Goal: Task Accomplishment & Management: Manage account settings

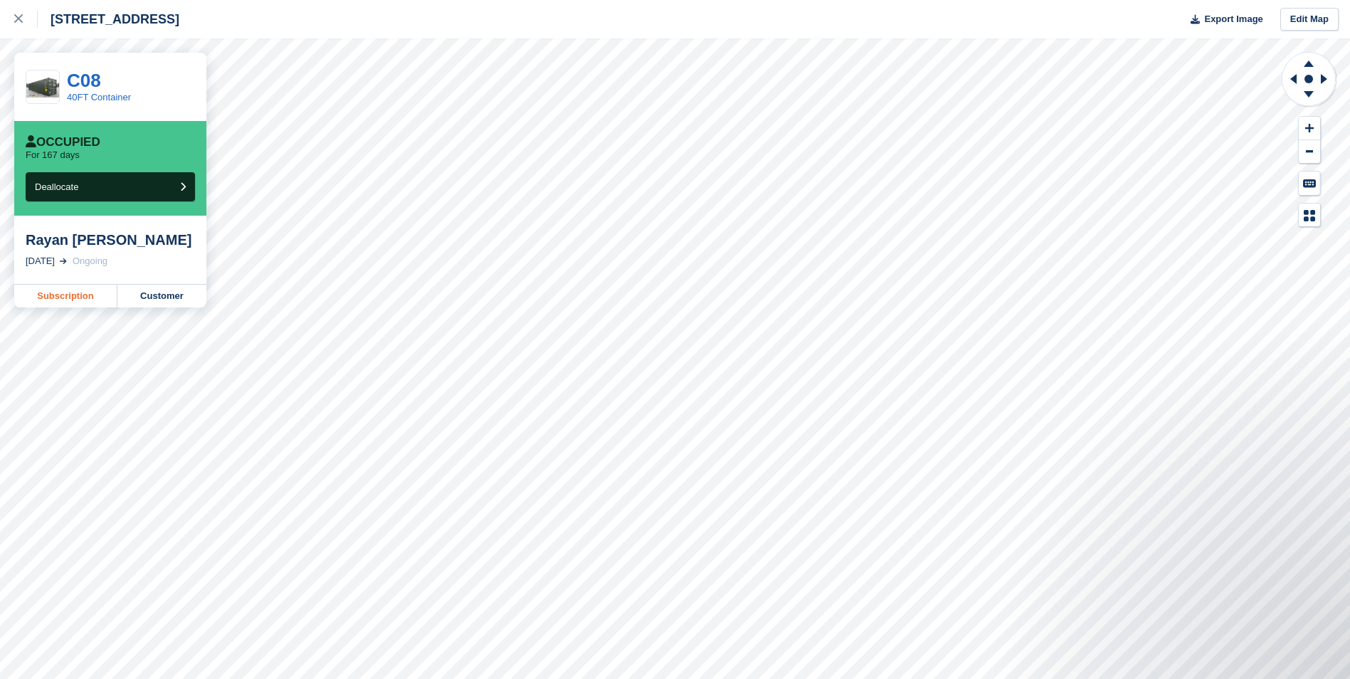
click at [75, 293] on link "Subscription" at bounding box center [65, 296] width 103 height 23
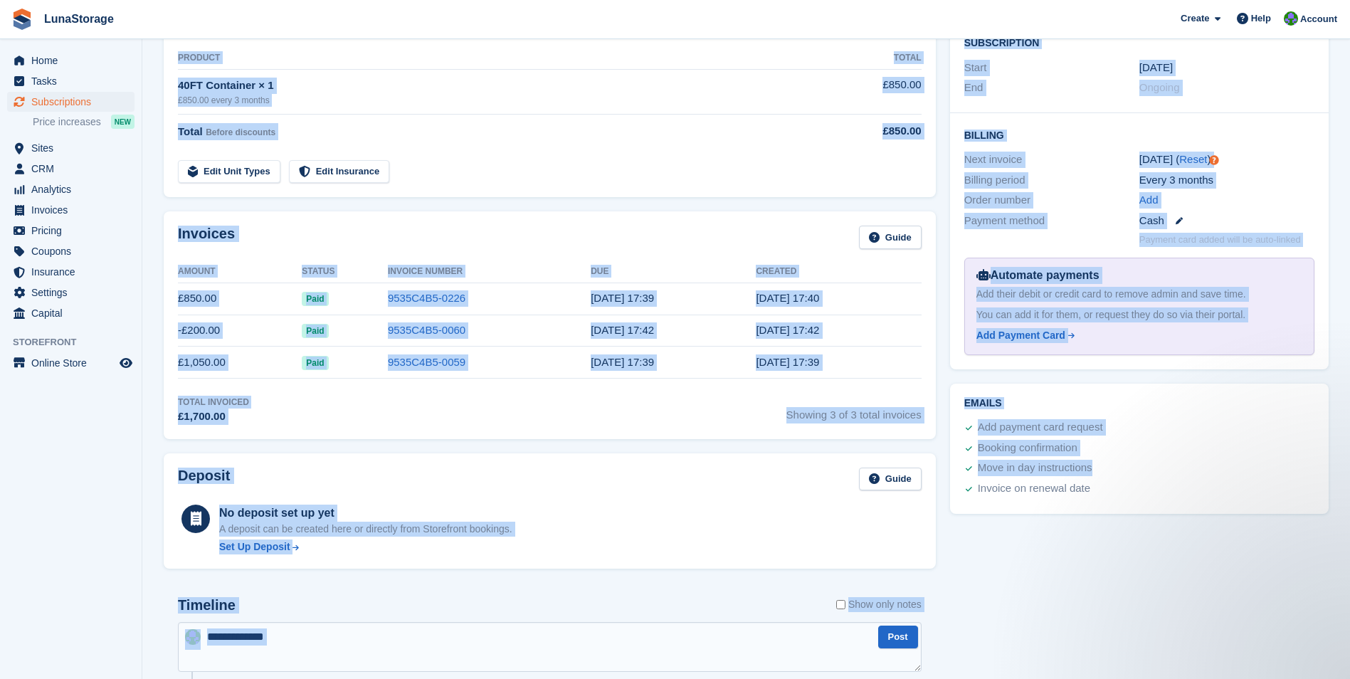
drag, startPoint x: 150, startPoint y: 53, endPoint x: 952, endPoint y: 681, distance: 1018.8
click at [952, 416] on html "LunaStorage Create Subscription Invoice Contact Deal Discount Page Help Chat Su…" at bounding box center [675, 76] width 1350 height 679
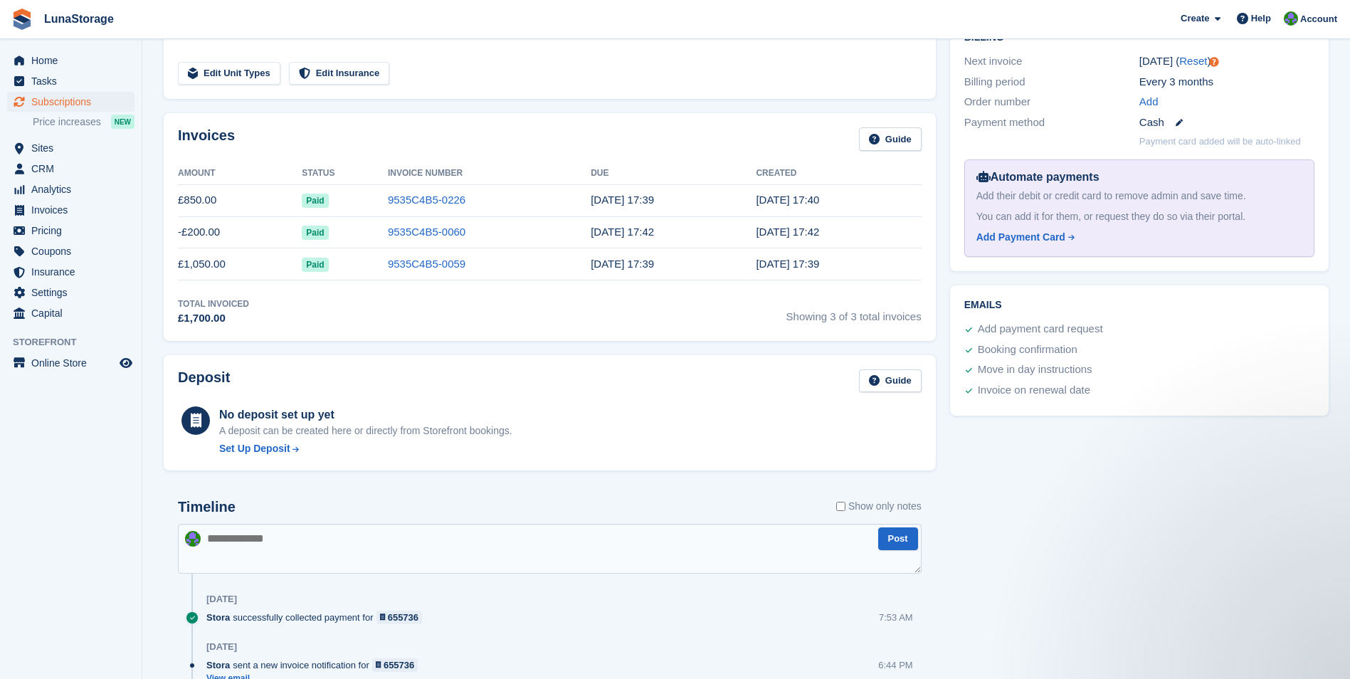
click at [1265, 478] on div "Tasks 0 Add No tasks related to Subscription #82831 Booking Customer Rayan Ei H…" at bounding box center [1139, 334] width 393 height 1195
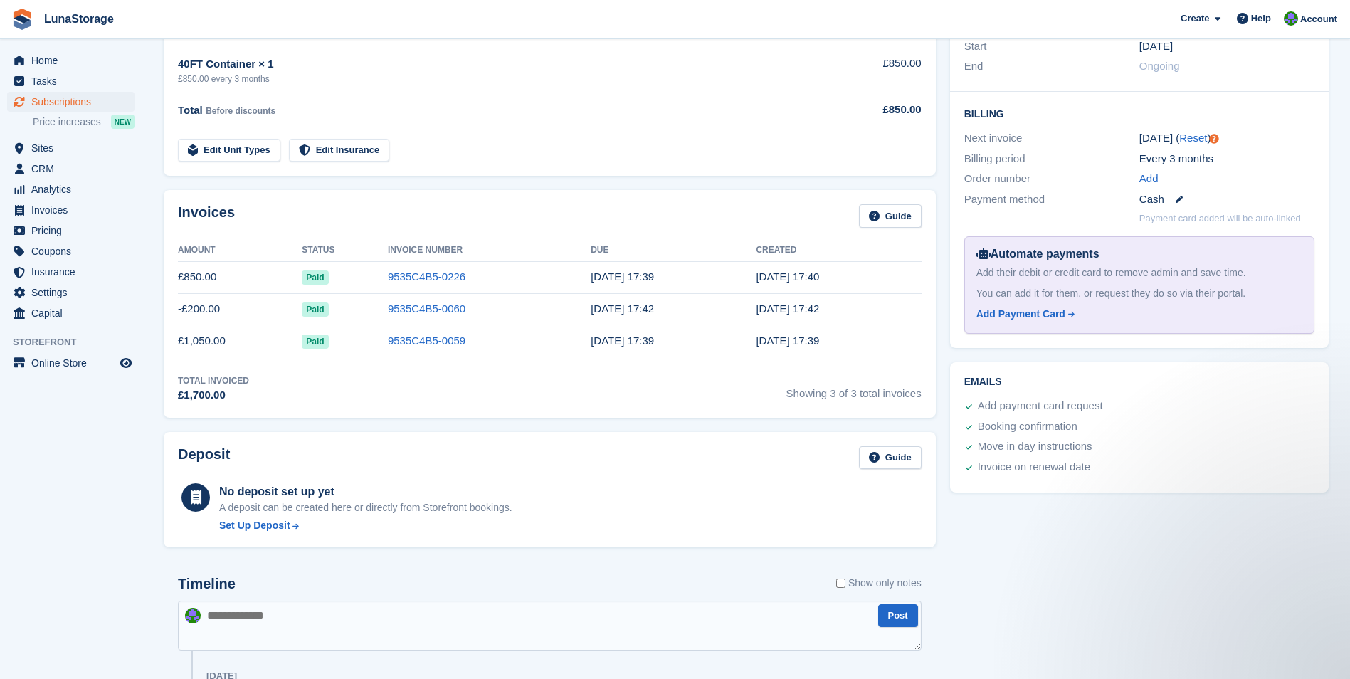
scroll to position [0, 0]
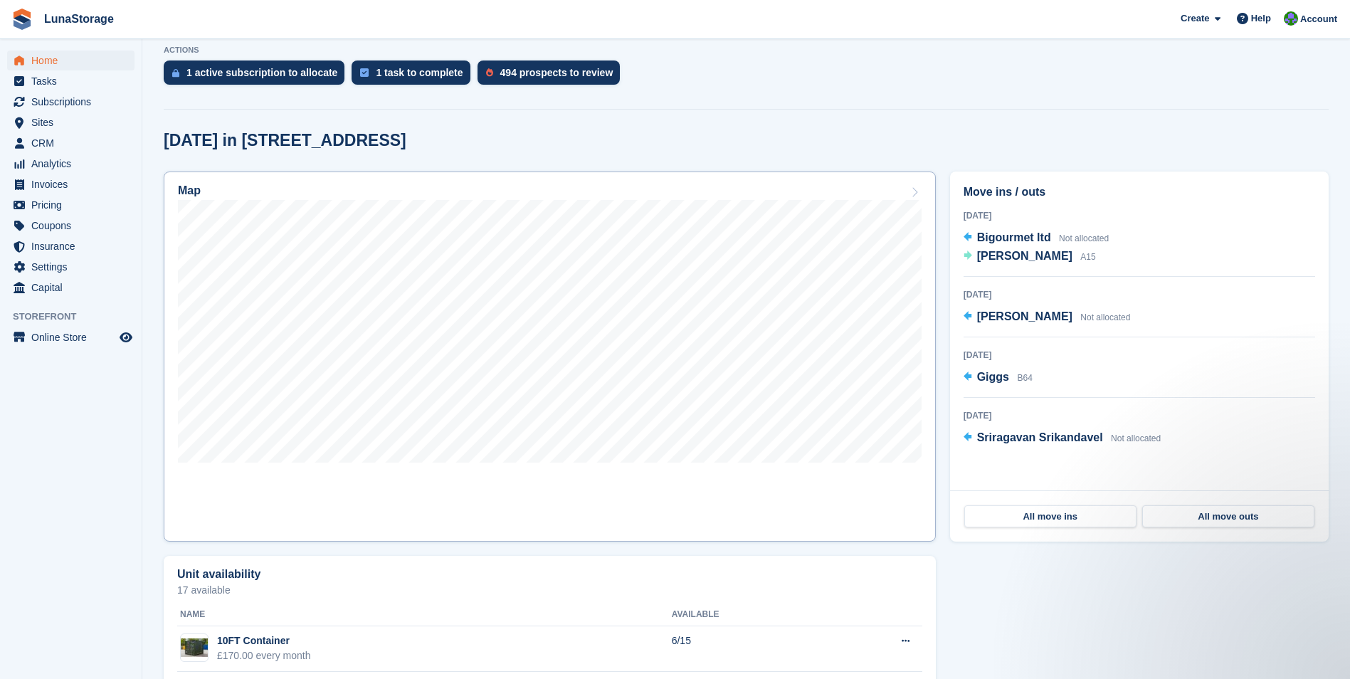
scroll to position [239, 0]
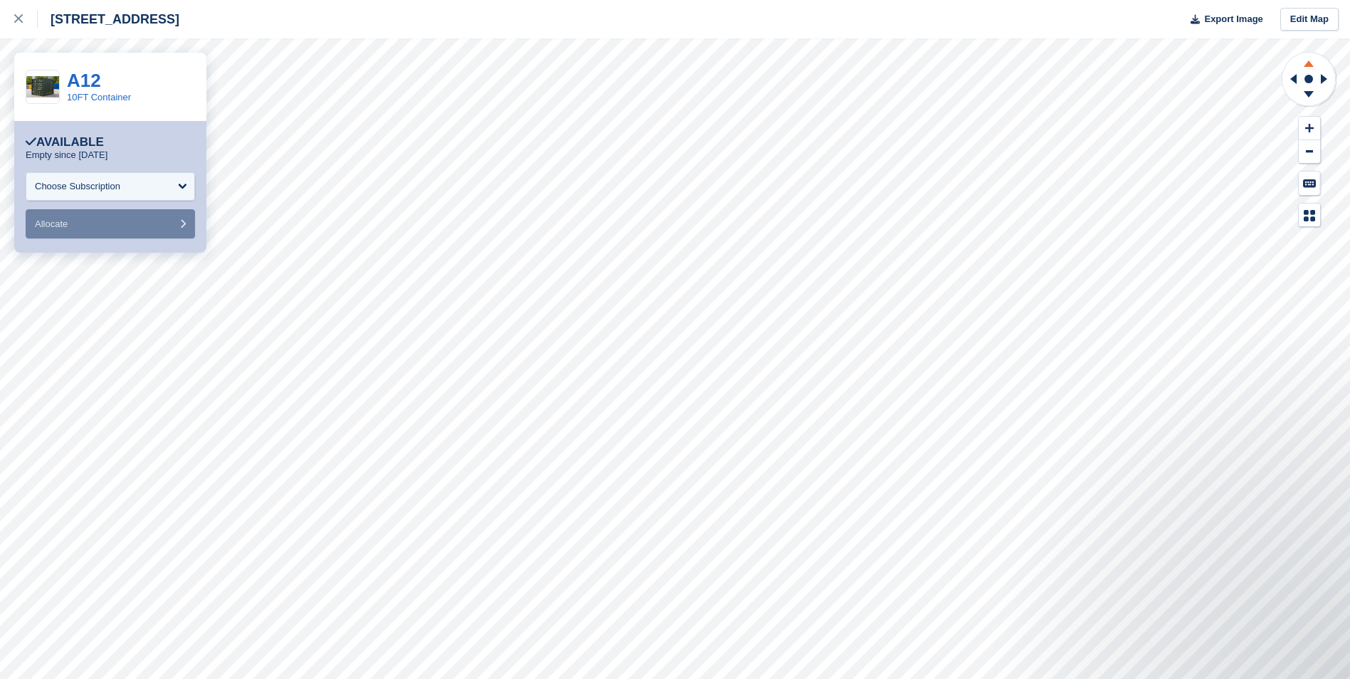
click at [1310, 68] on icon at bounding box center [1309, 62] width 37 height 18
click at [1314, 80] on rect at bounding box center [1309, 78] width 17 height 17
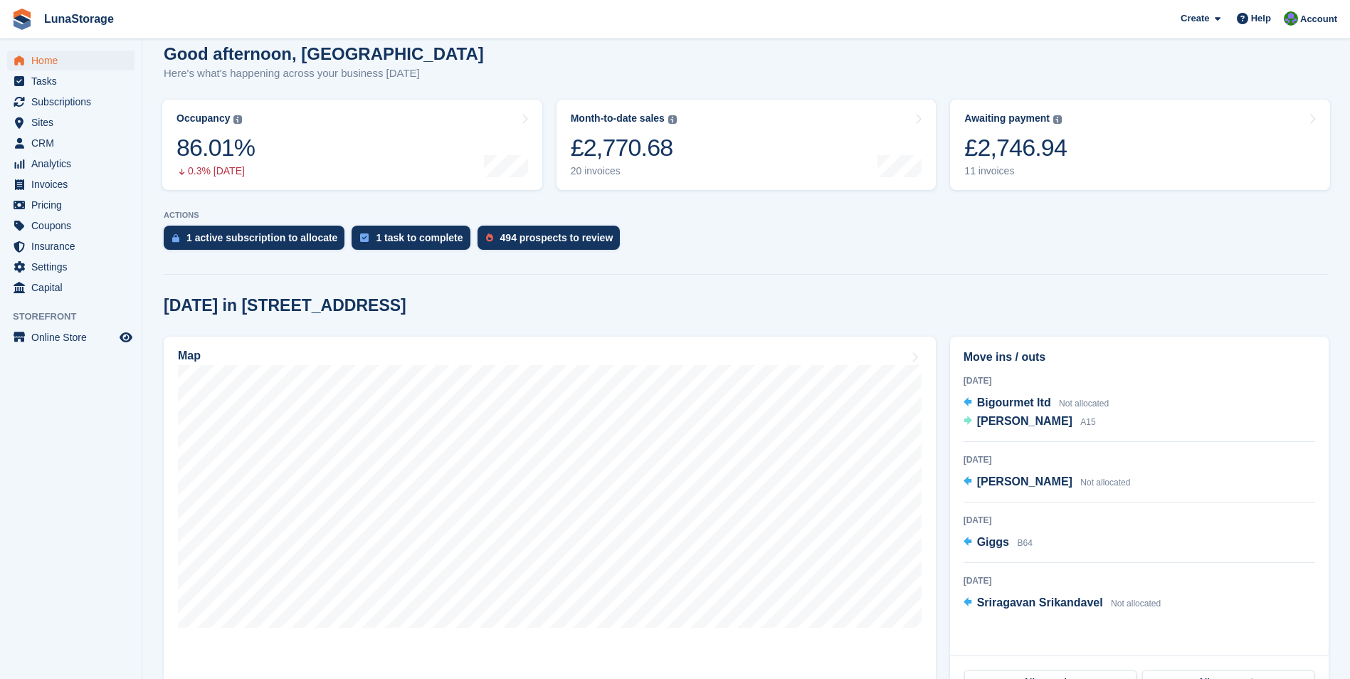
scroll to position [214, 0]
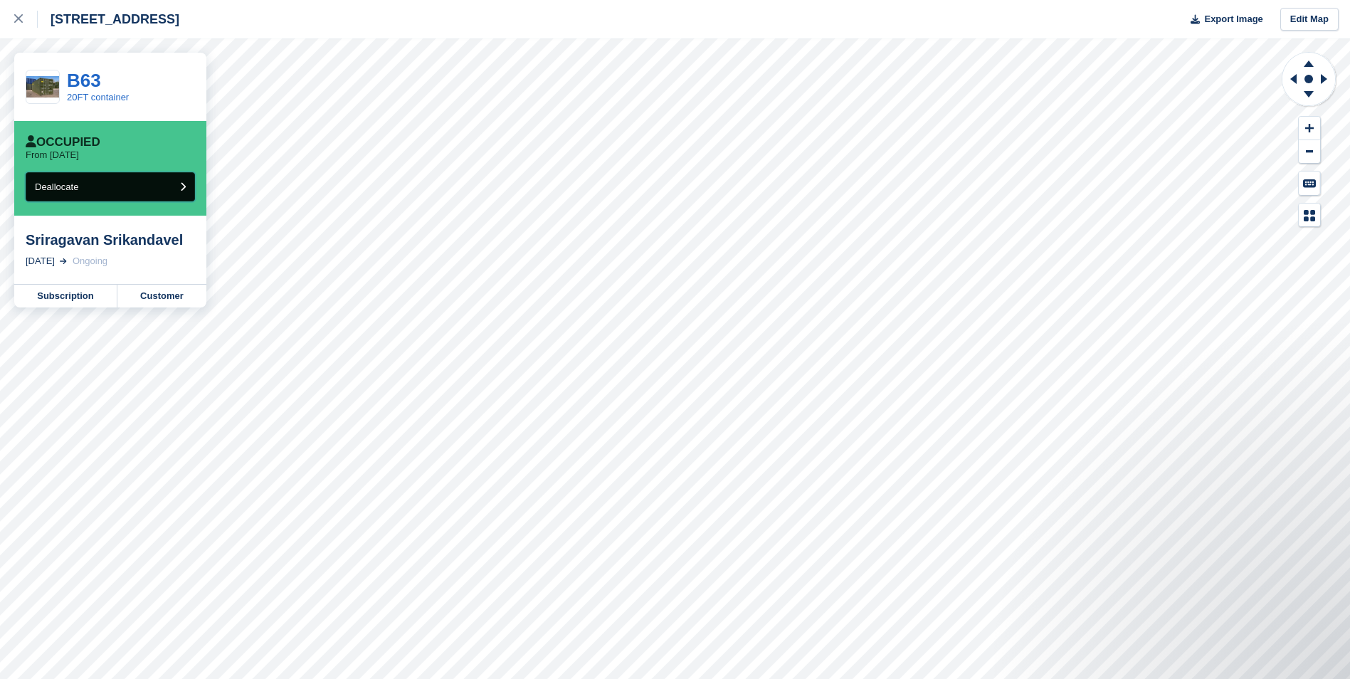
click at [111, 185] on button "Deallocate" at bounding box center [110, 186] width 169 height 29
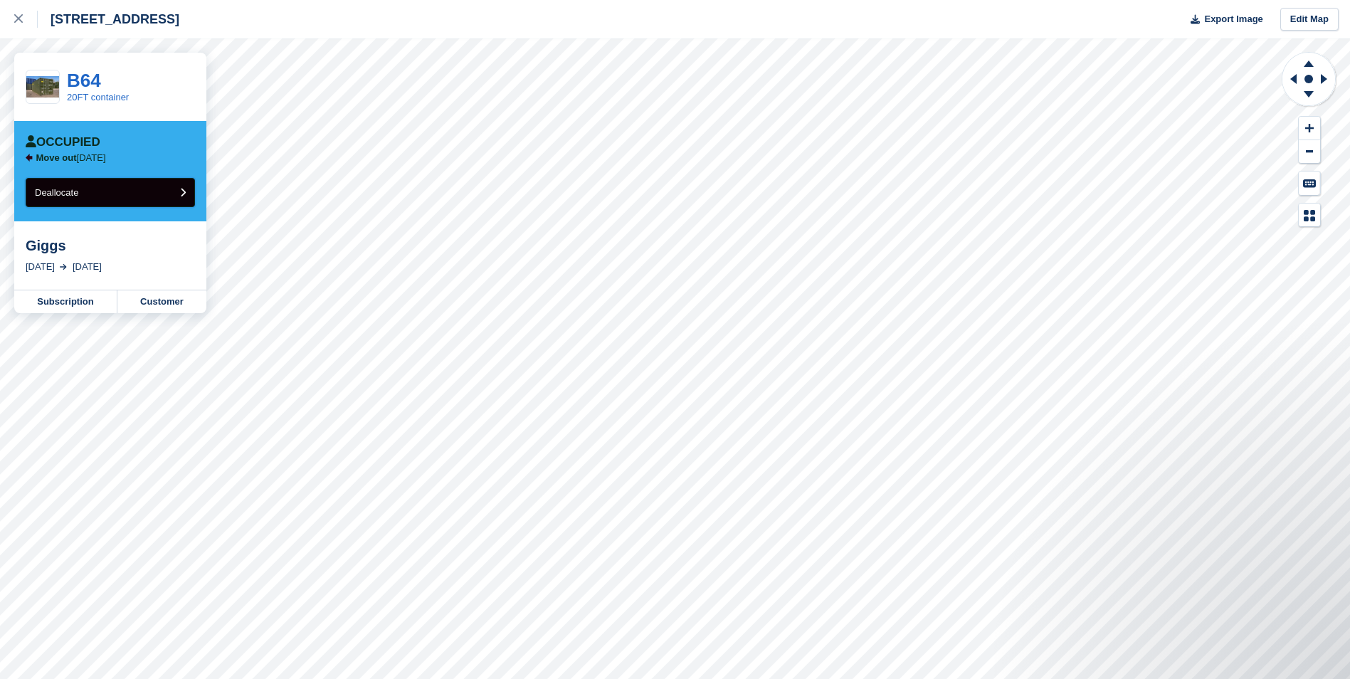
click at [99, 192] on button "Deallocate" at bounding box center [110, 192] width 169 height 29
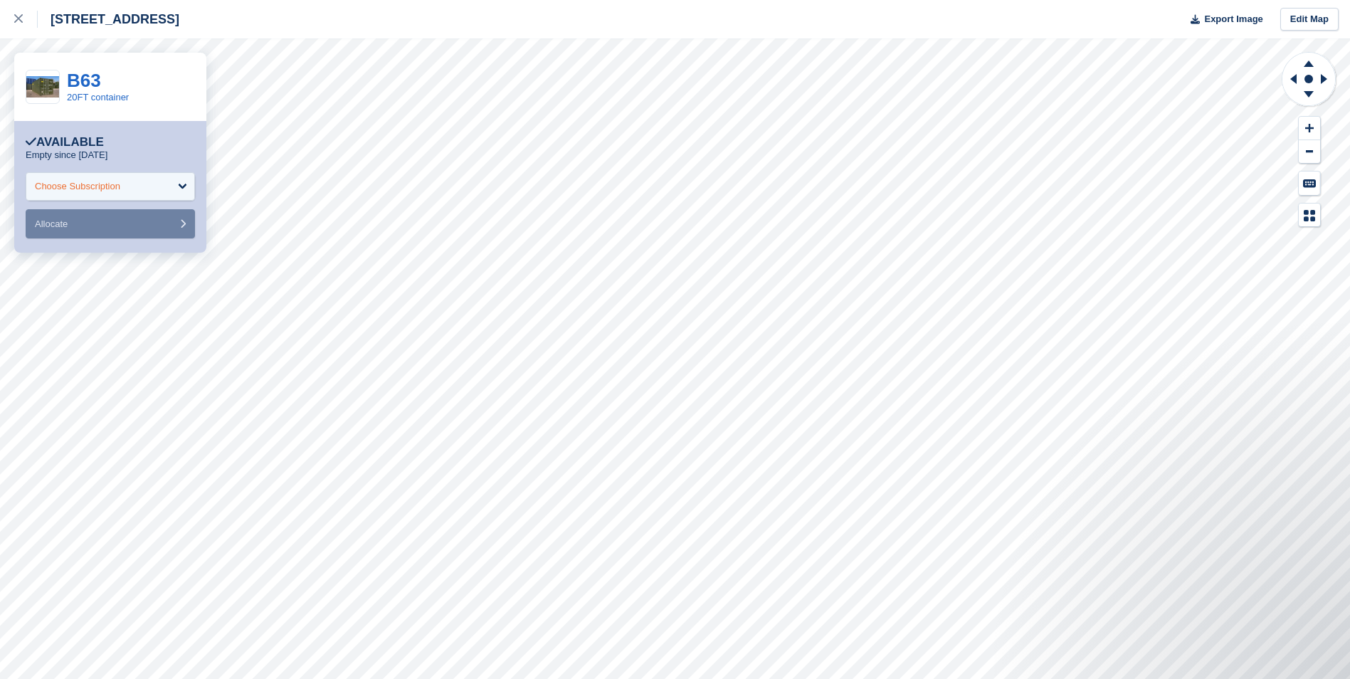
click at [115, 189] on div "Choose Subscription" at bounding box center [77, 186] width 85 height 14
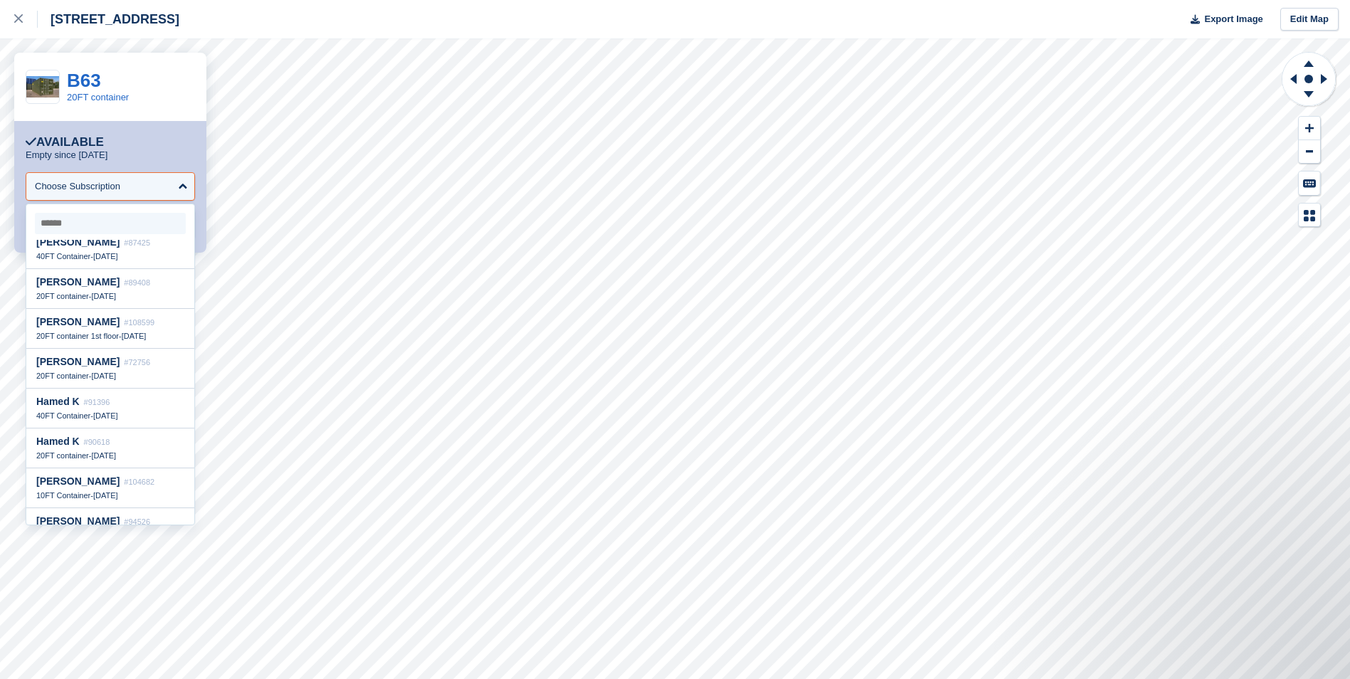
scroll to position [854, 0]
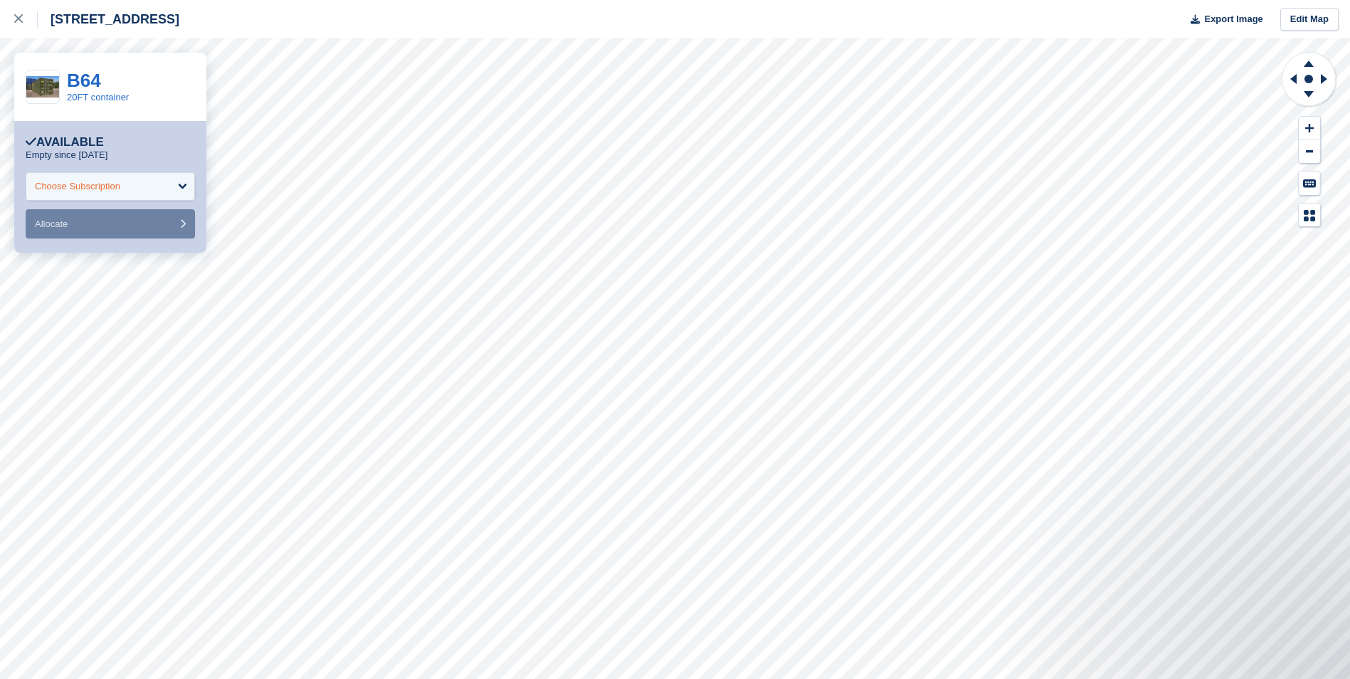
click at [114, 181] on div "Choose Subscription" at bounding box center [77, 186] width 85 height 14
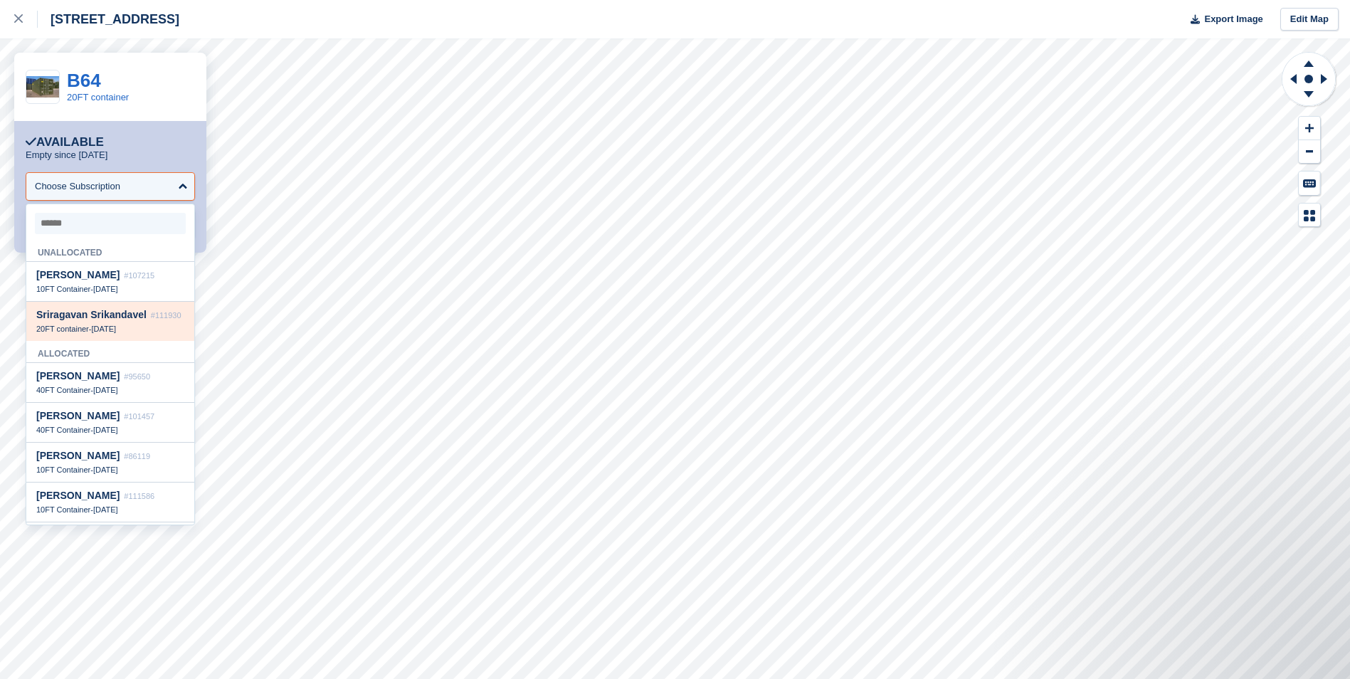
click at [115, 320] on span "Sriragavan Srikandavel" at bounding box center [91, 314] width 110 height 11
select select "******"
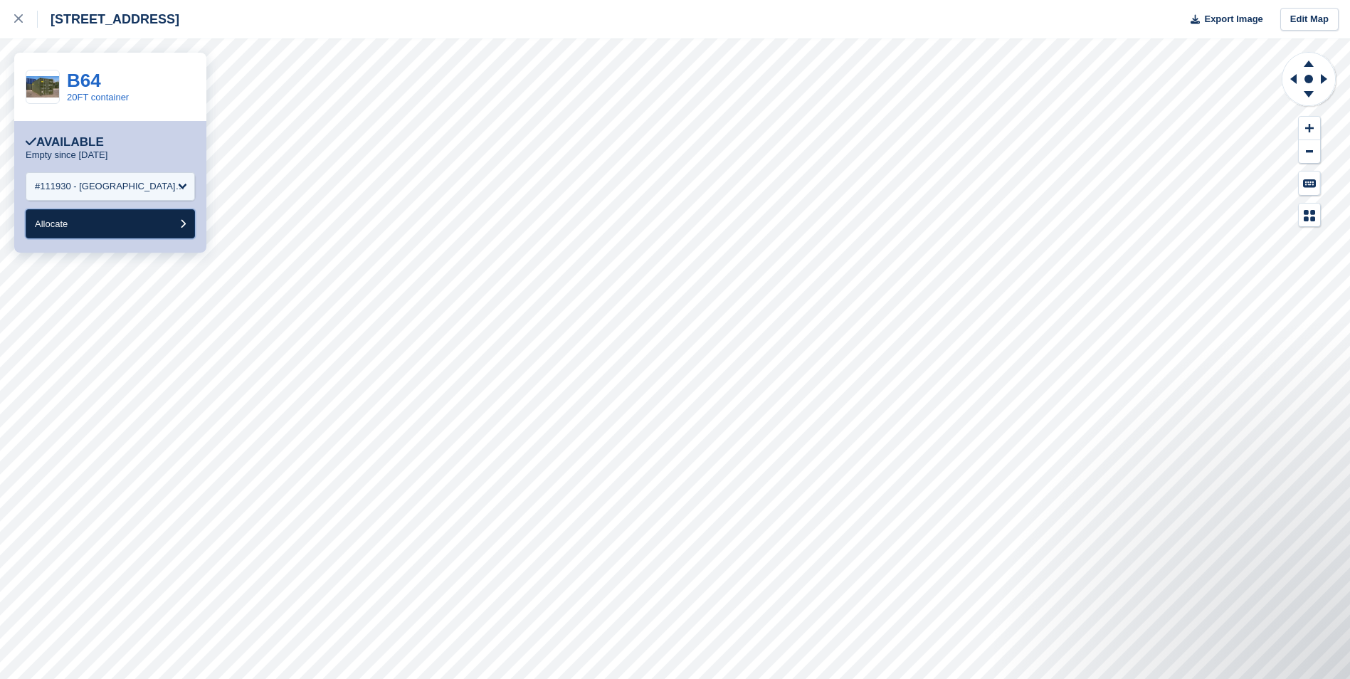
click at [147, 238] on button "Allocate" at bounding box center [110, 223] width 169 height 29
click at [125, 196] on div "Choose Subscription" at bounding box center [110, 186] width 169 height 28
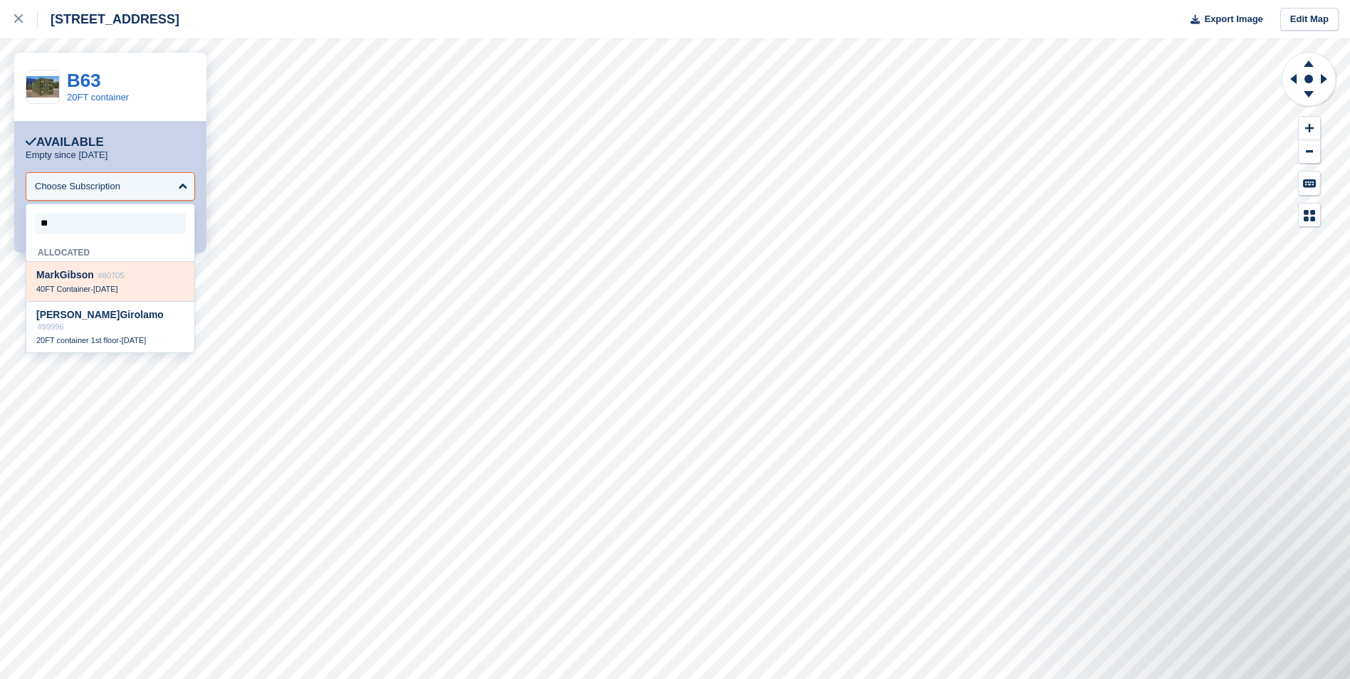
type input "*"
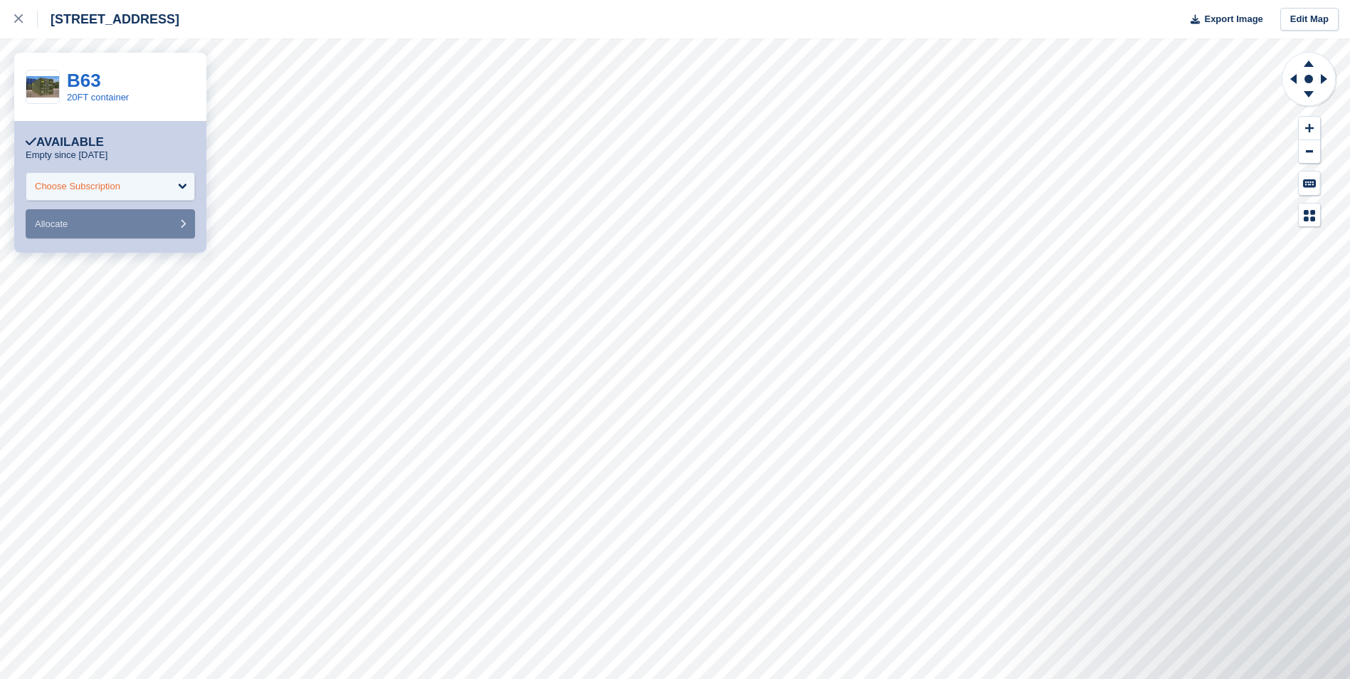
click at [111, 189] on div "Choose Subscription" at bounding box center [77, 186] width 85 height 14
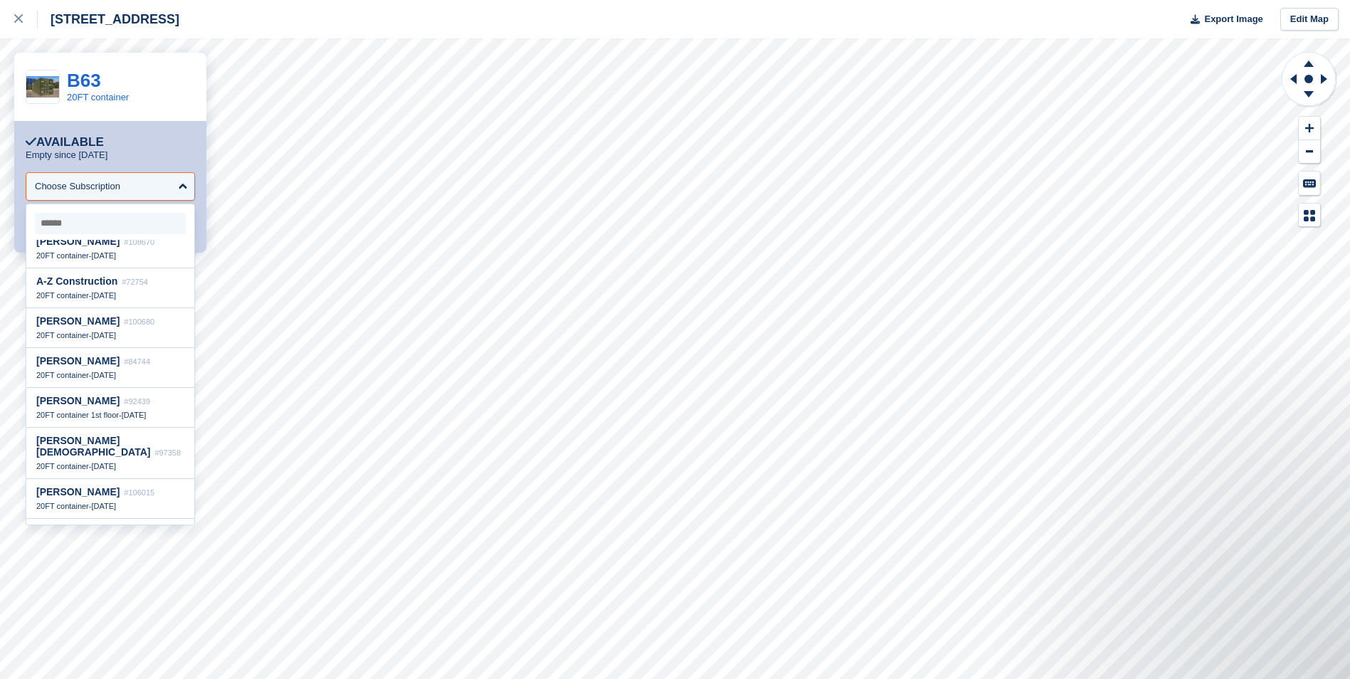
scroll to position [0, 0]
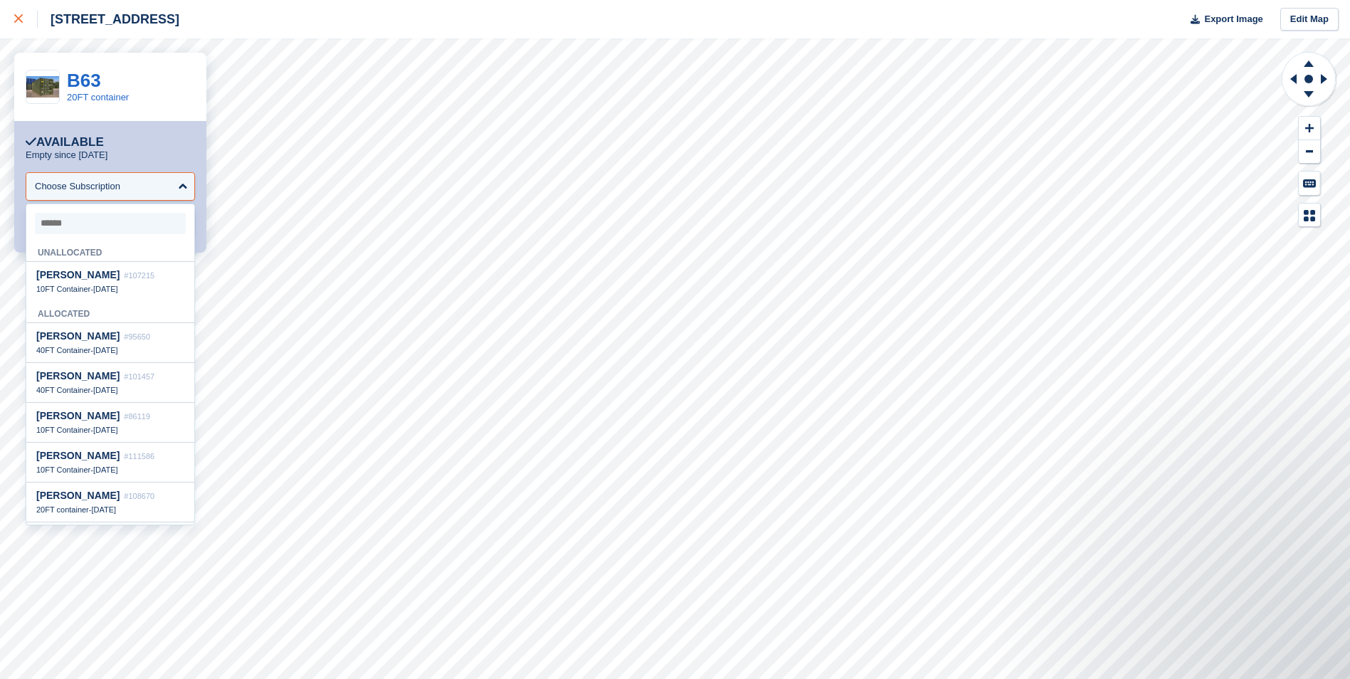
click at [21, 26] on div at bounding box center [25, 19] width 23 height 17
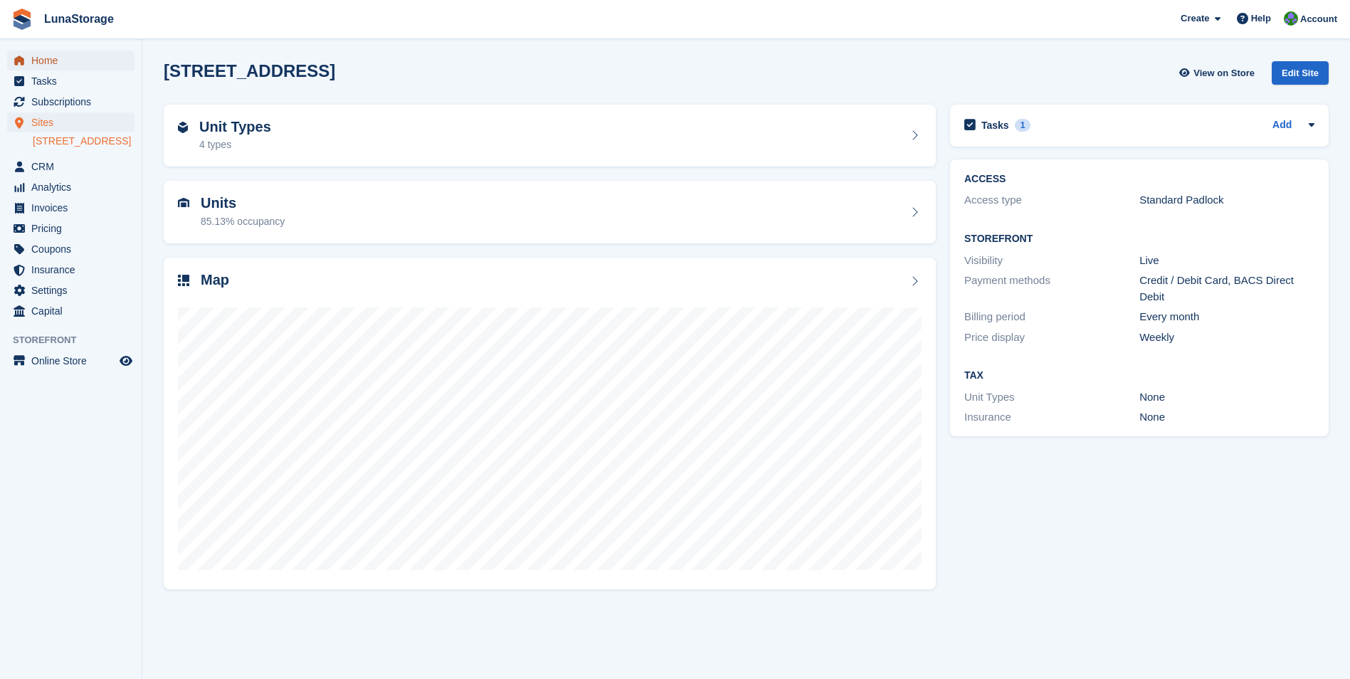
click at [41, 57] on span "Home" at bounding box center [73, 61] width 85 height 20
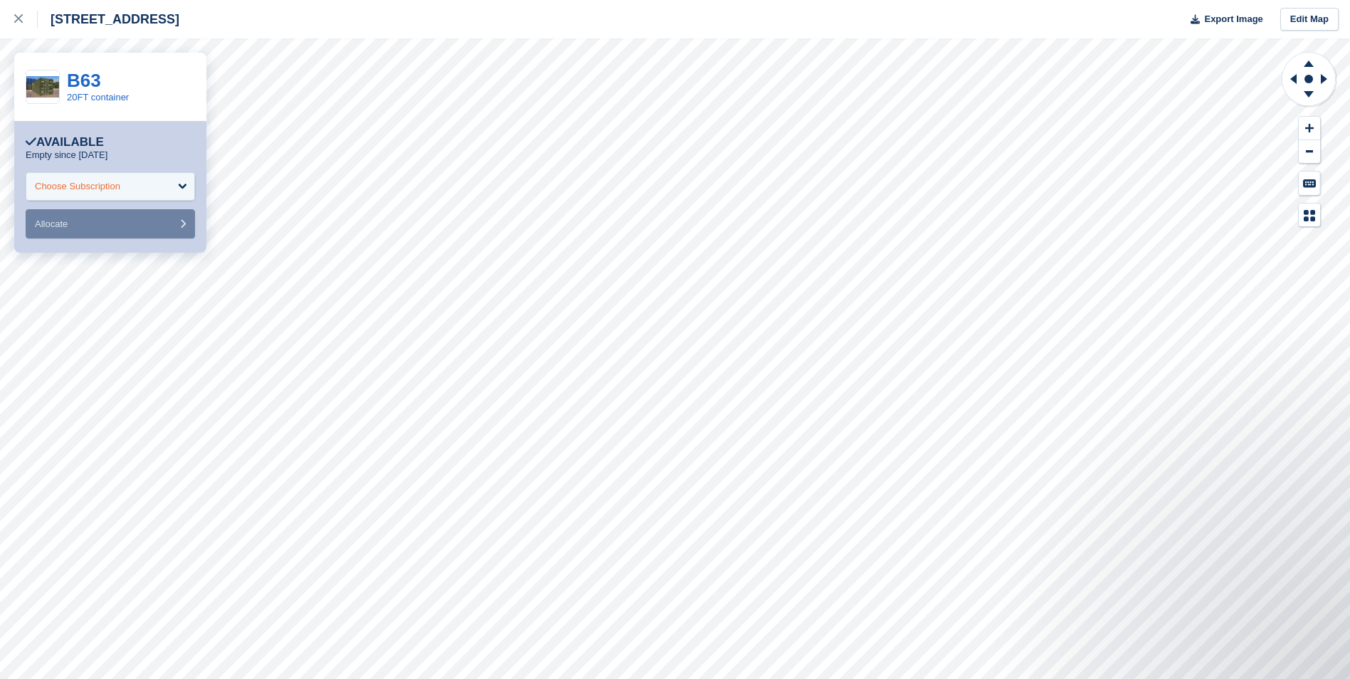
click at [152, 178] on div "Choose Subscription" at bounding box center [110, 186] width 169 height 28
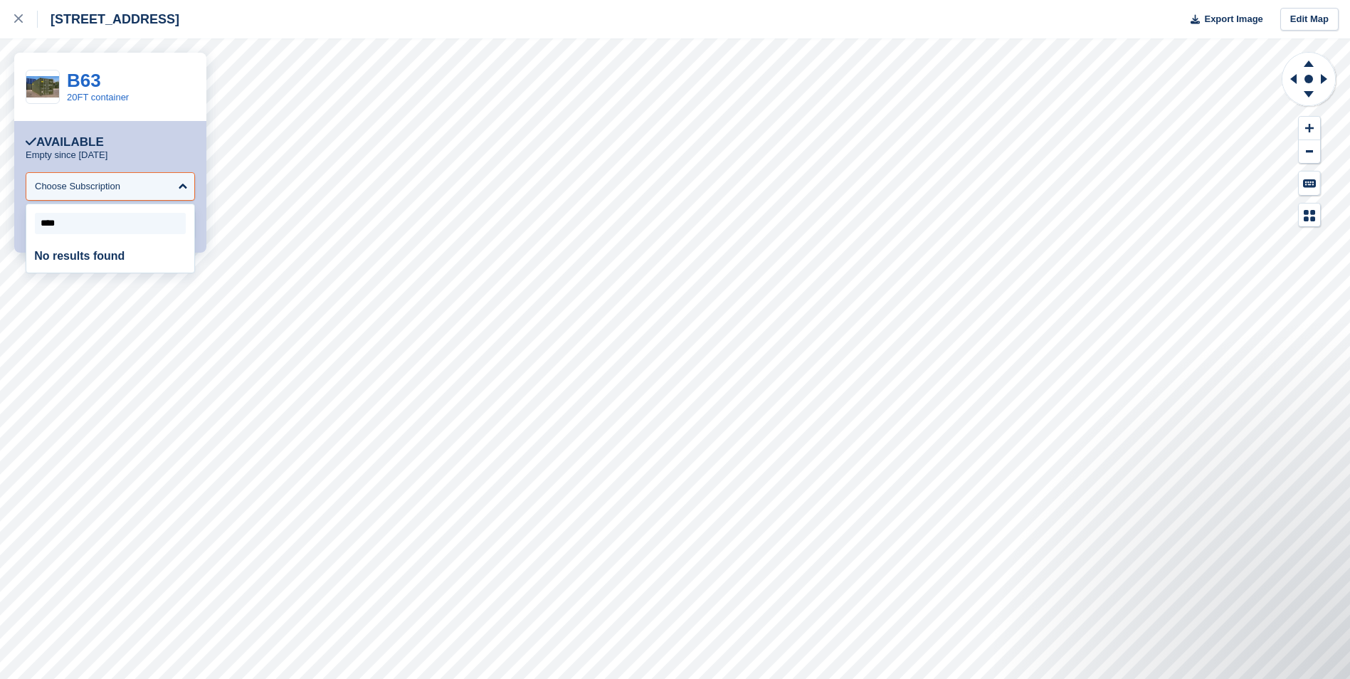
type input "*****"
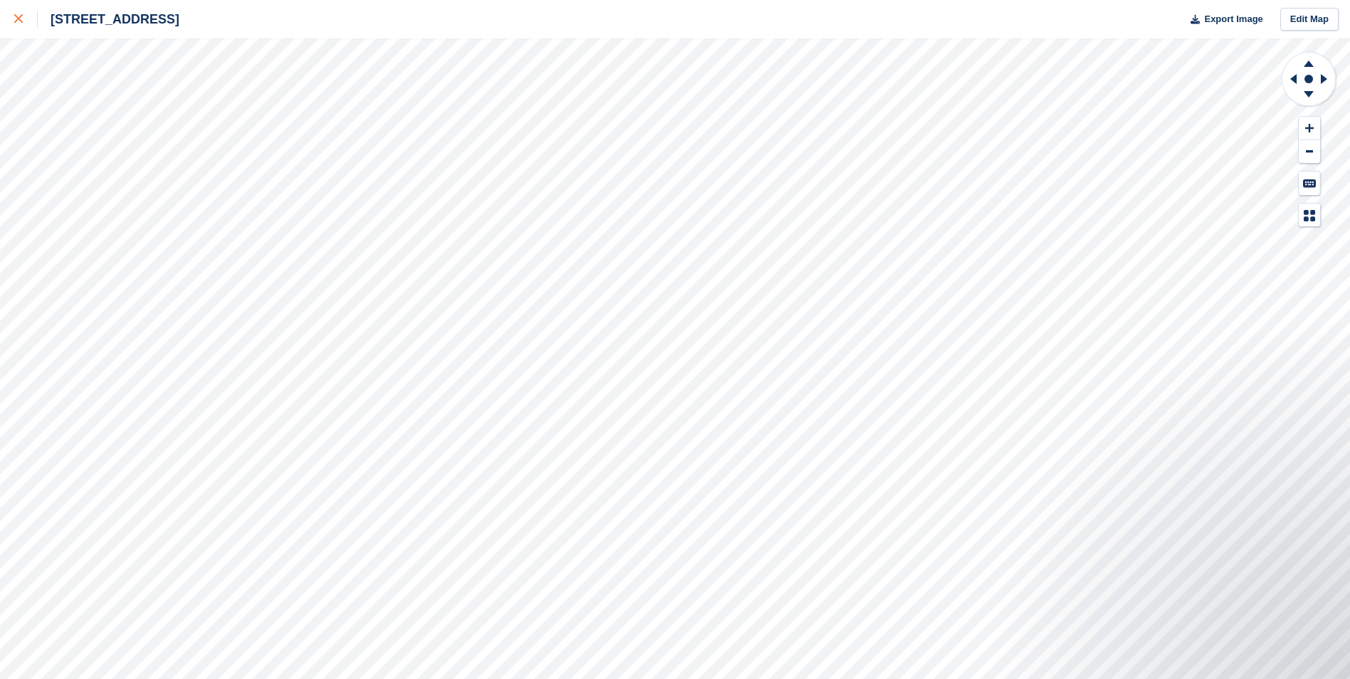
click at [23, 14] on div at bounding box center [25, 19] width 23 height 17
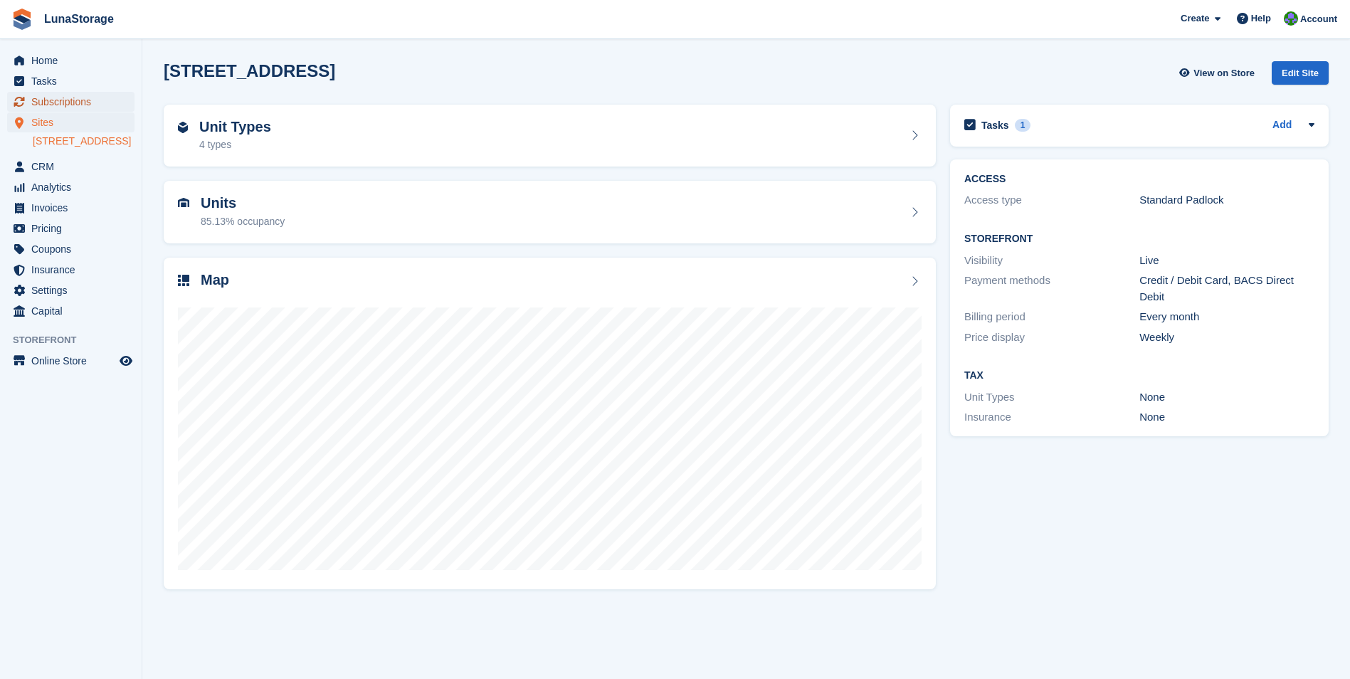
click at [70, 100] on span "Subscriptions" at bounding box center [73, 102] width 85 height 20
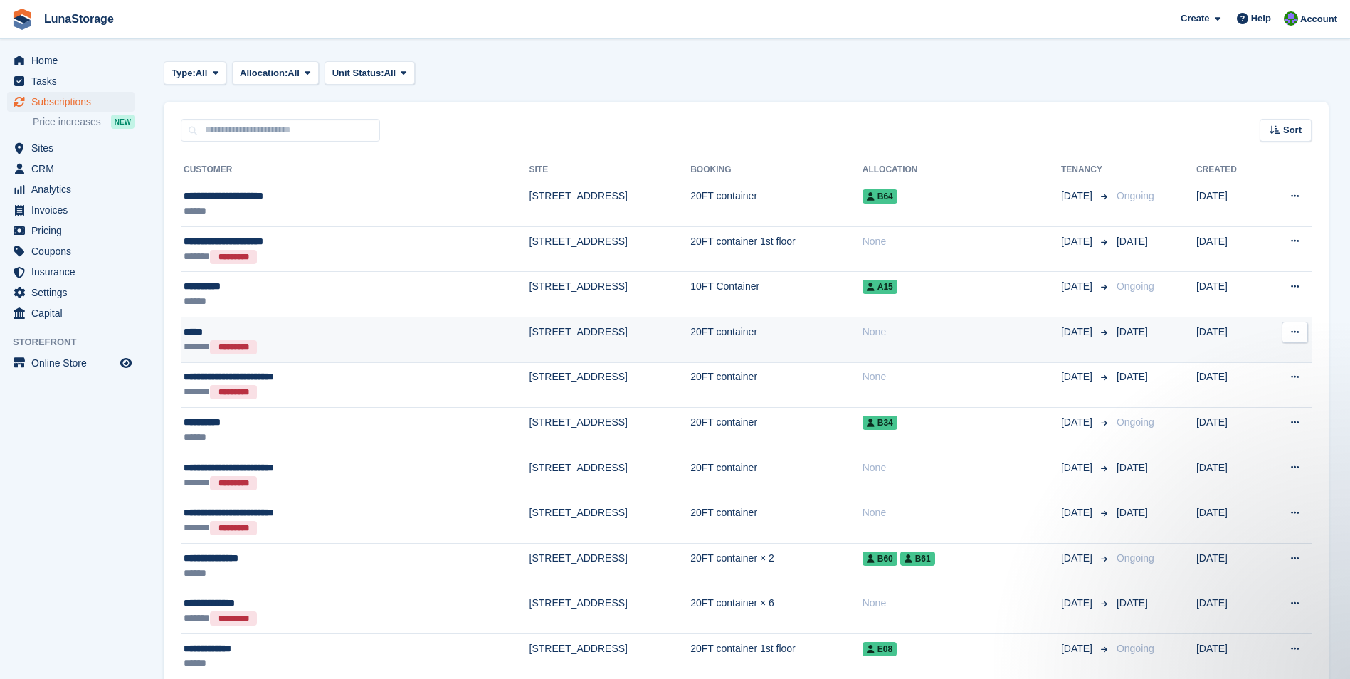
click at [1289, 330] on button at bounding box center [1295, 332] width 26 height 21
click at [530, 336] on td "[STREET_ADDRESS]" at bounding box center [611, 340] width 162 height 46
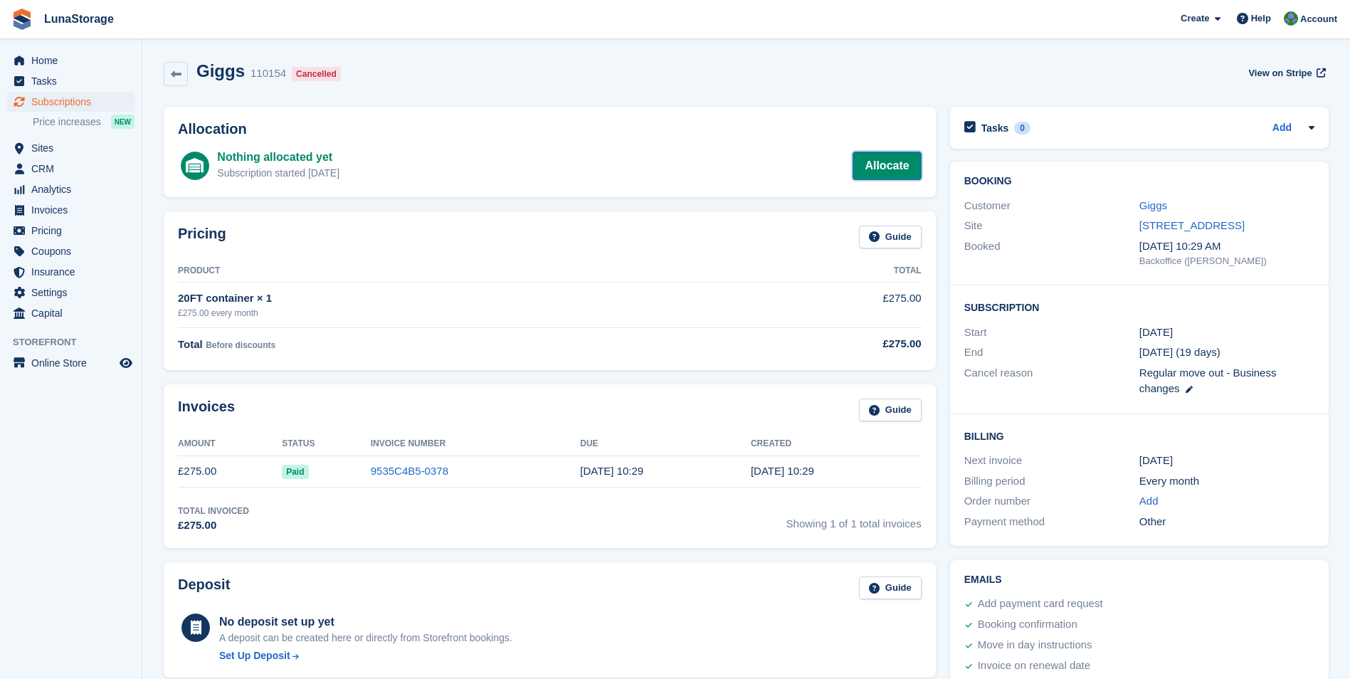
click at [886, 166] on link "Allocate" at bounding box center [887, 166] width 68 height 28
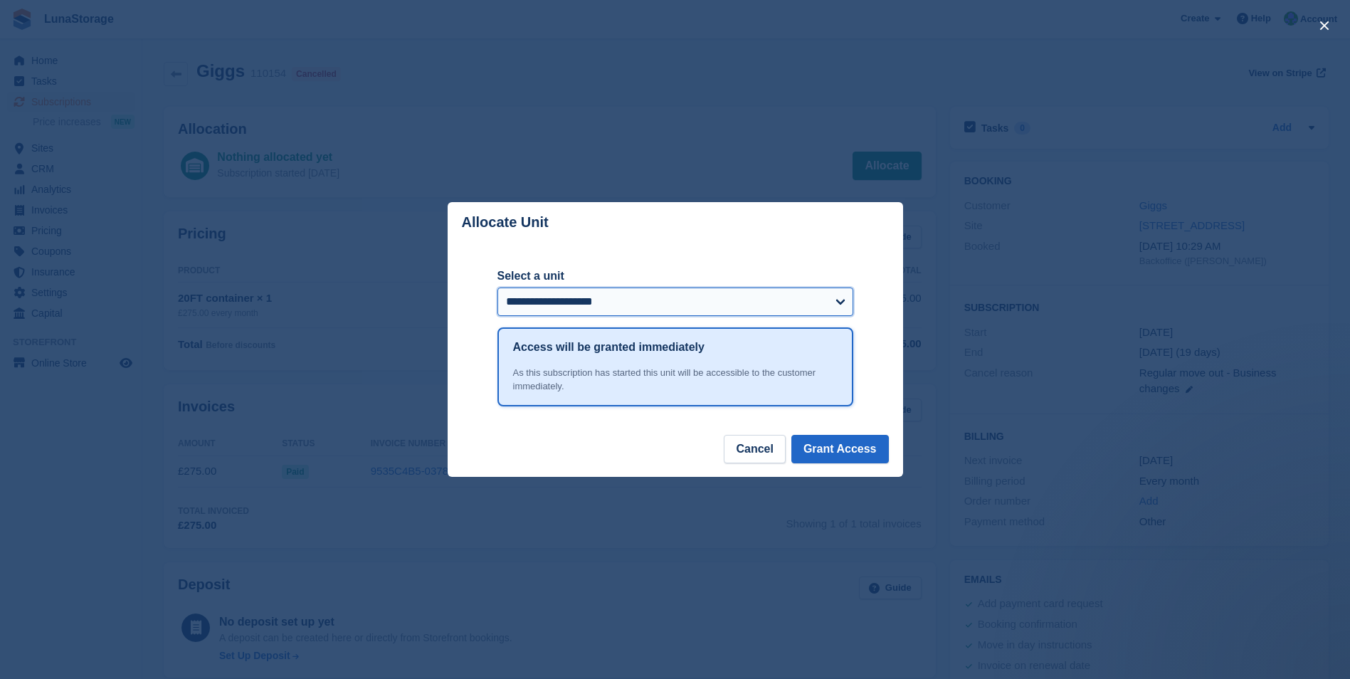
click at [636, 298] on select "**********" at bounding box center [676, 302] width 356 height 28
select select "******"
click at [498, 288] on select "**********" at bounding box center [676, 302] width 356 height 28
click at [844, 449] on button "Grant Access" at bounding box center [841, 449] width 98 height 28
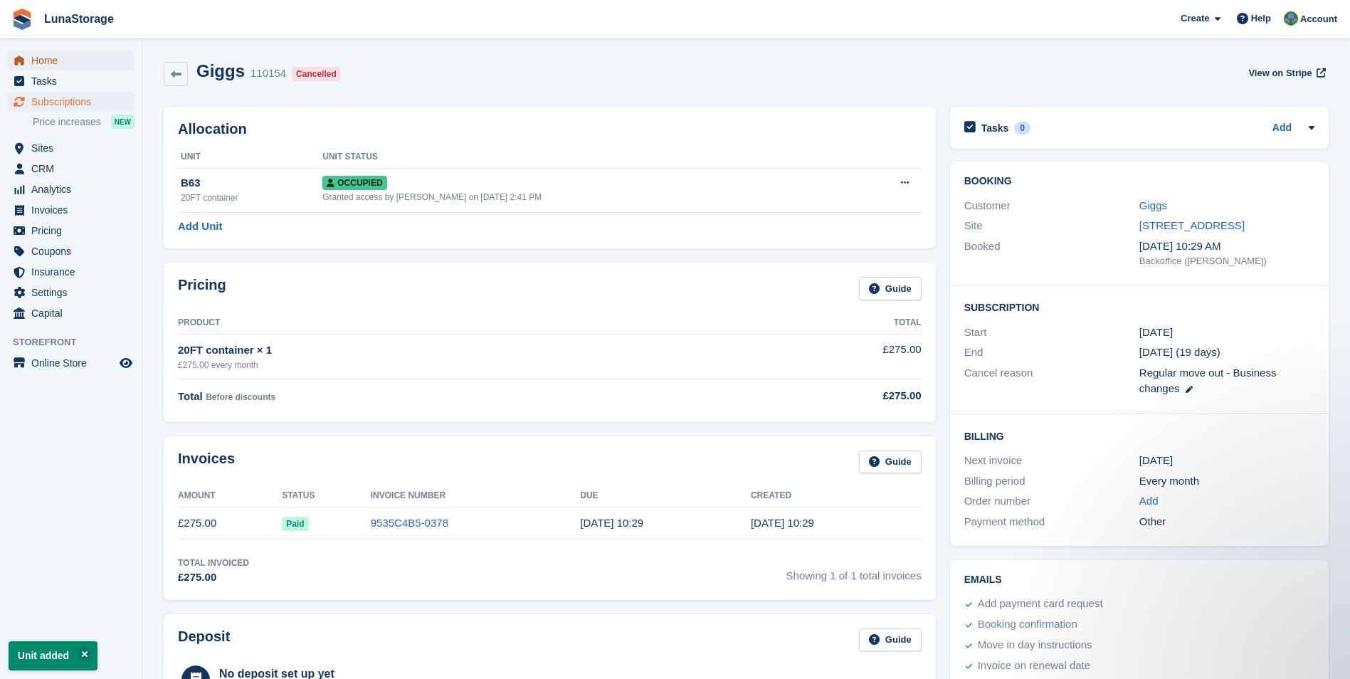
click at [43, 64] on span "Home" at bounding box center [73, 61] width 85 height 20
